Goal: Information Seeking & Learning: Learn about a topic

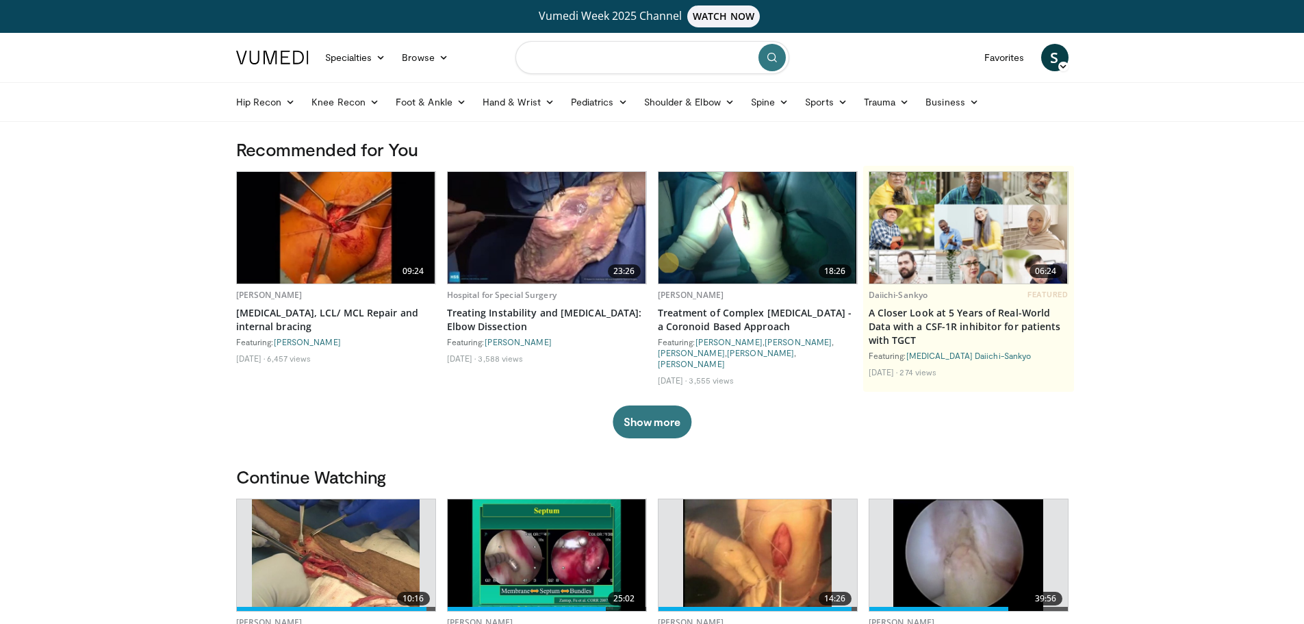
click at [576, 64] on input "Search topics, interventions" at bounding box center [653, 57] width 274 height 33
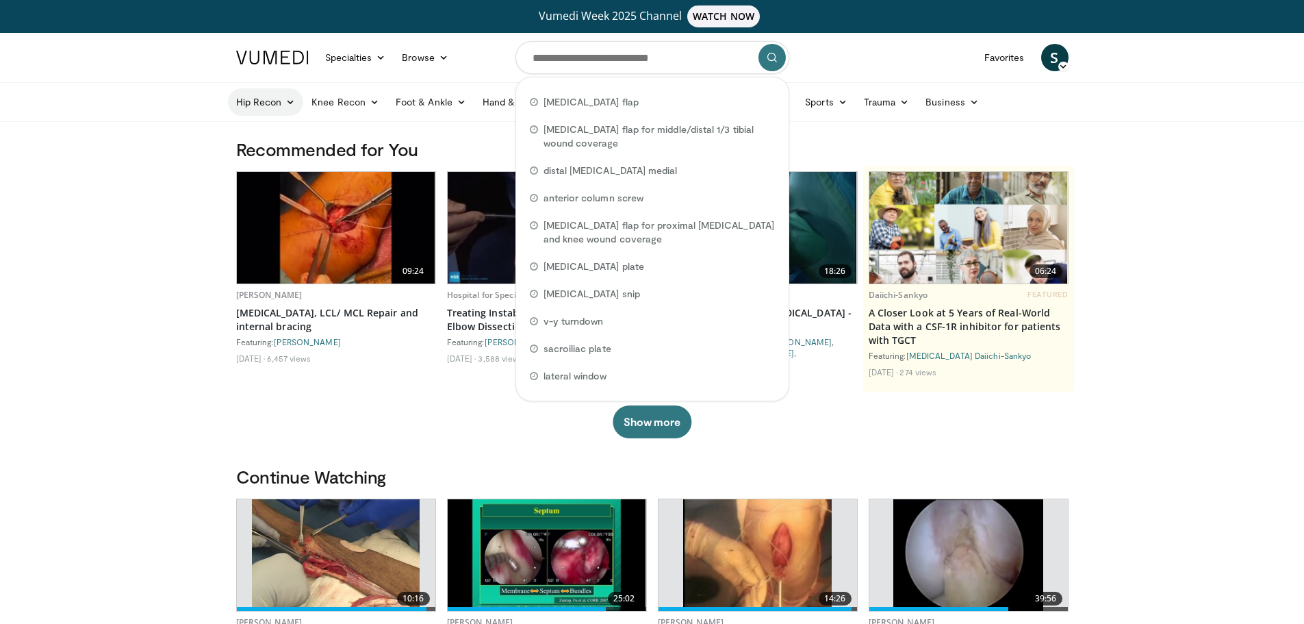
click at [294, 99] on icon at bounding box center [291, 102] width 10 height 10
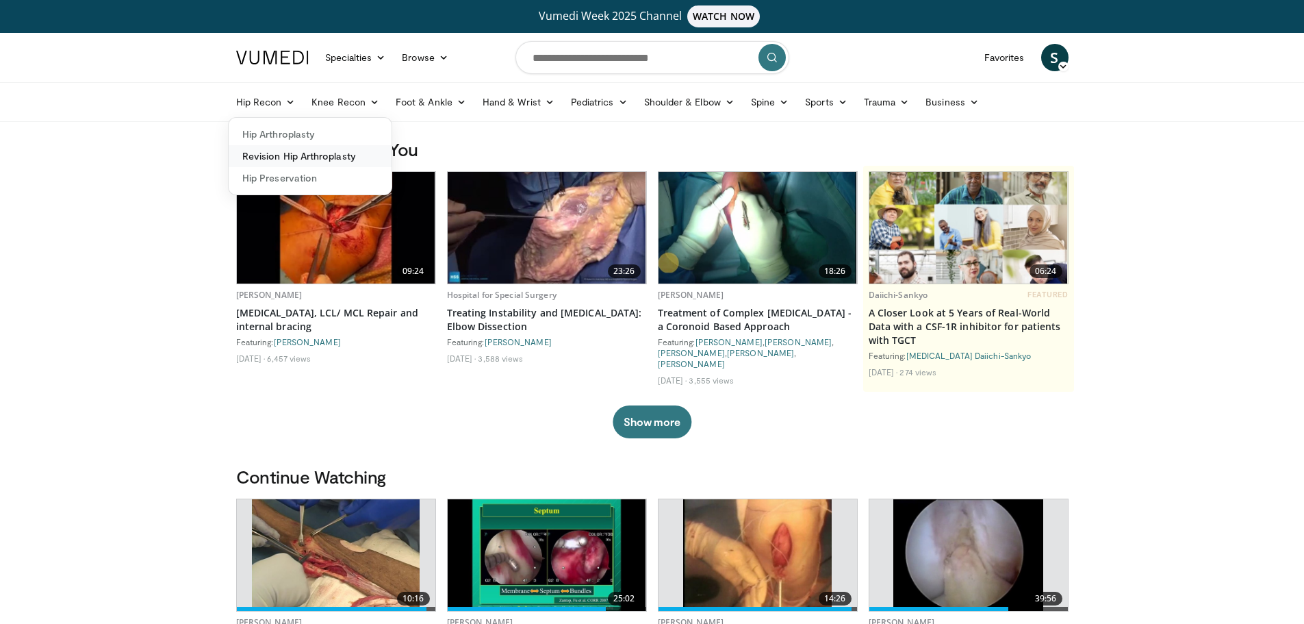
click at [287, 149] on link "Revision Hip Arthroplasty" at bounding box center [310, 156] width 163 height 22
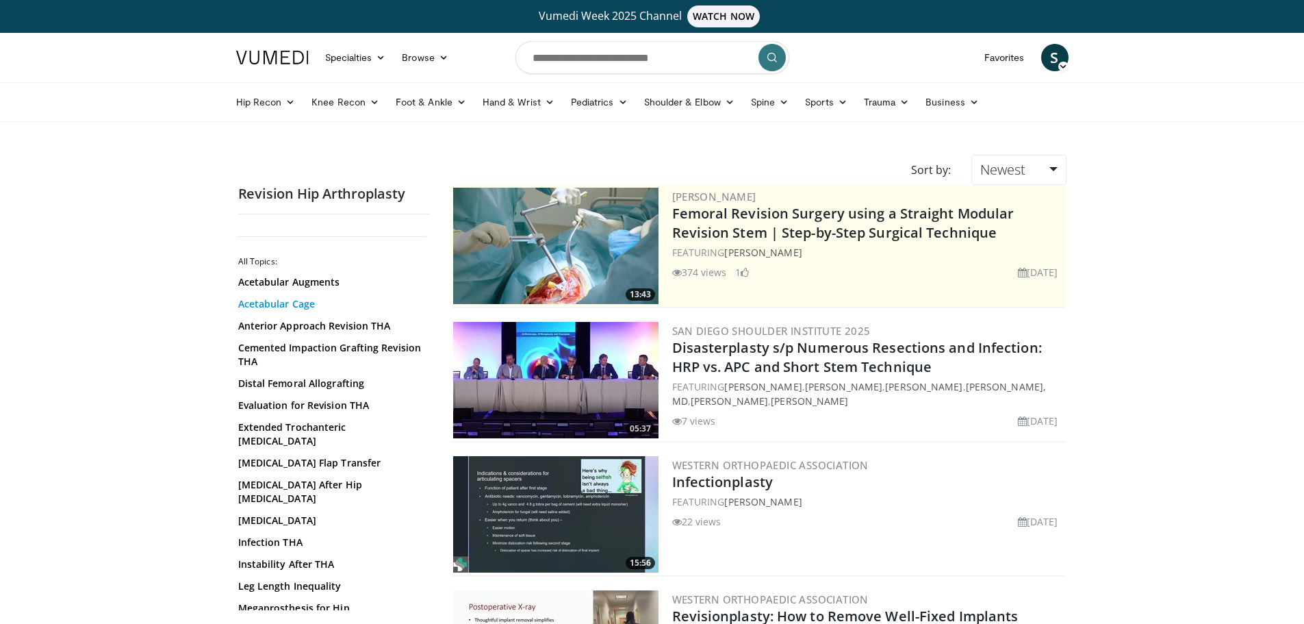
click at [320, 304] on link "Acetabular Cage" at bounding box center [330, 304] width 185 height 14
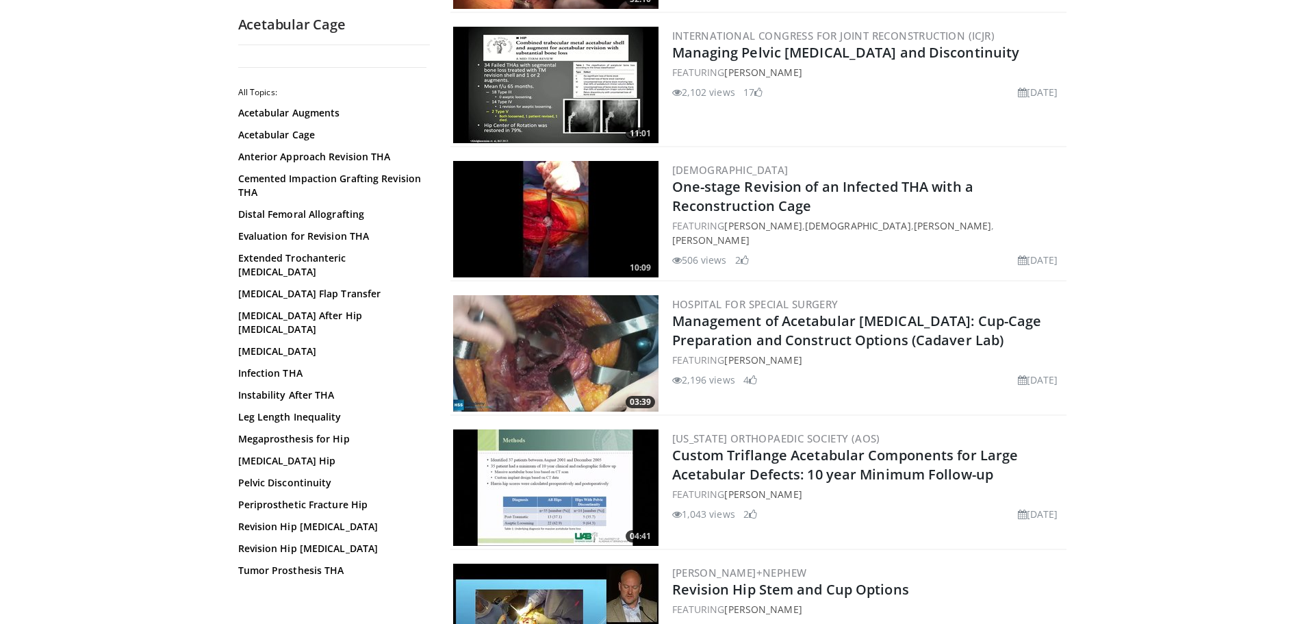
scroll to position [1780, 0]
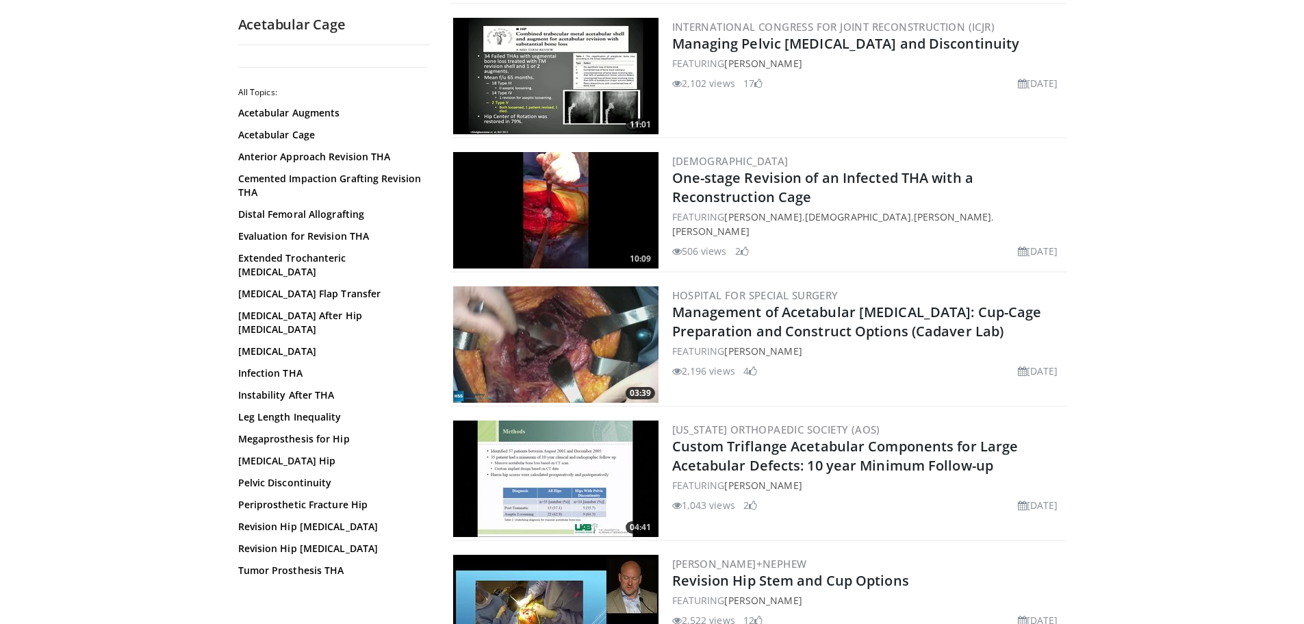
click at [557, 302] on img at bounding box center [555, 344] width 205 height 116
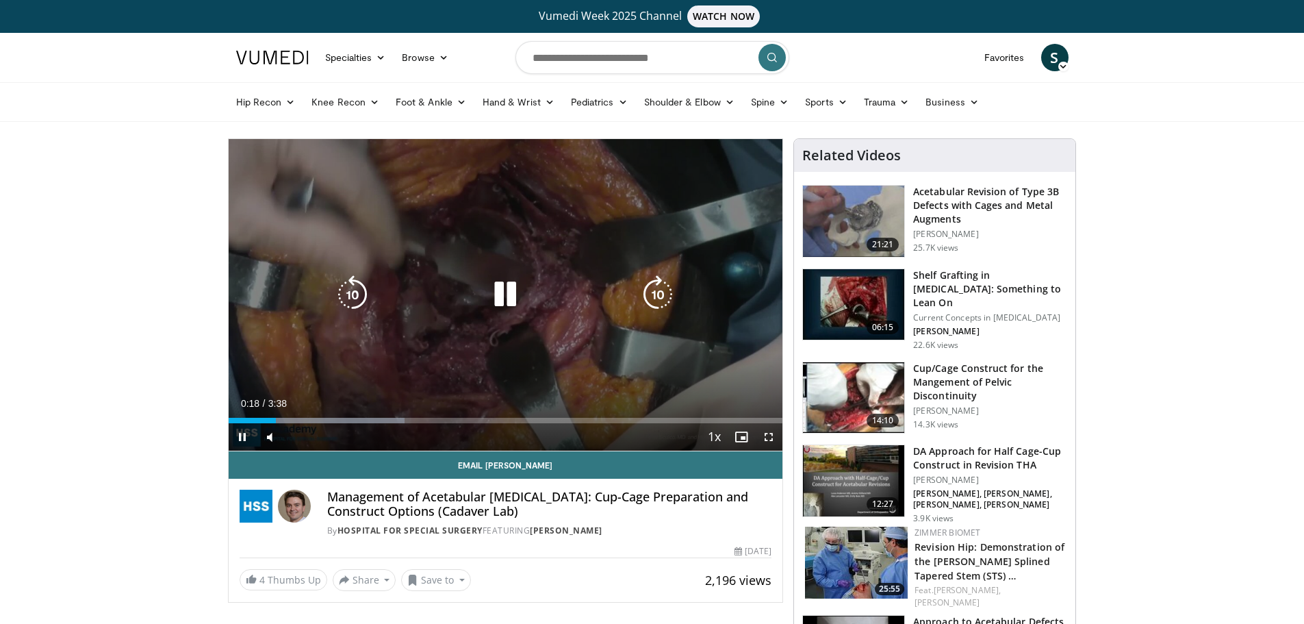
click at [509, 294] on icon "Video Player" at bounding box center [505, 294] width 38 height 38
